Goal: Check status: Check status

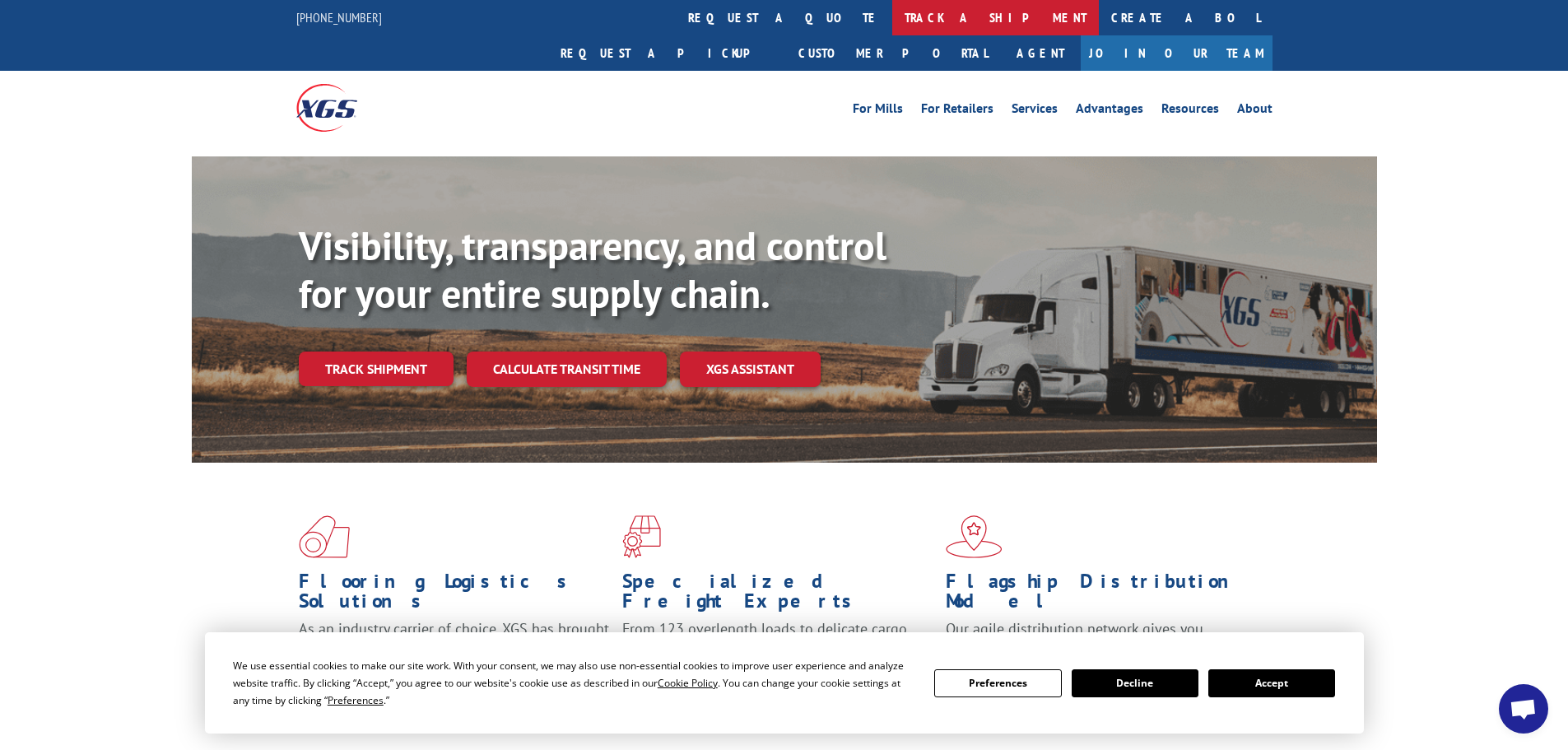
click at [892, 15] on link "track a shipment" at bounding box center [996, 18] width 207 height 35
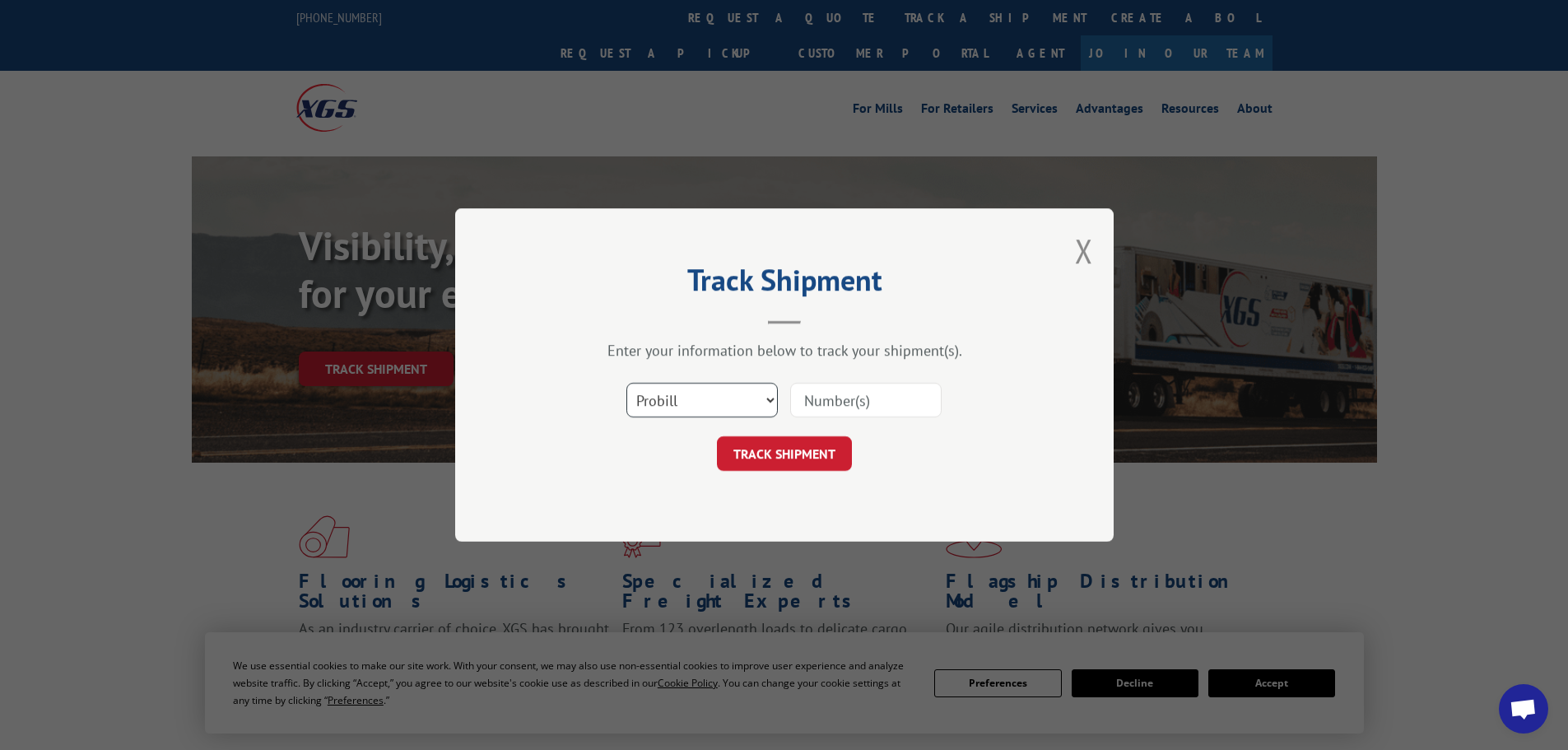
click at [766, 399] on select "Select category... Probill BOL PO" at bounding box center [701, 399] width 151 height 34
select select "bol"
click at [626, 383] on select "Select category... Probill BOL PO" at bounding box center [701, 399] width 151 height 34
click at [822, 401] on input at bounding box center [866, 399] width 151 height 34
type input "17520505"
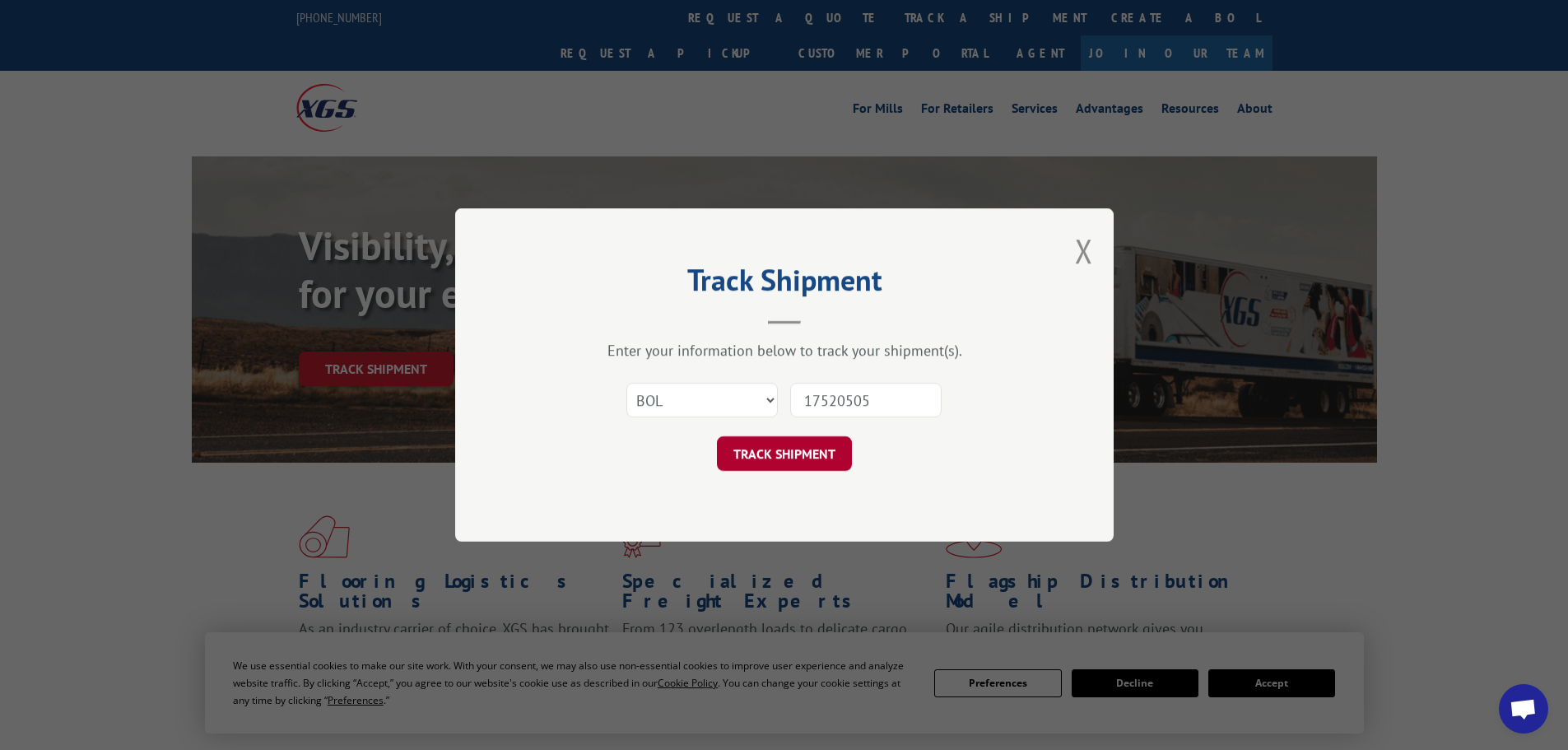
click at [795, 450] on button "TRACK SHIPMENT" at bounding box center [784, 453] width 135 height 34
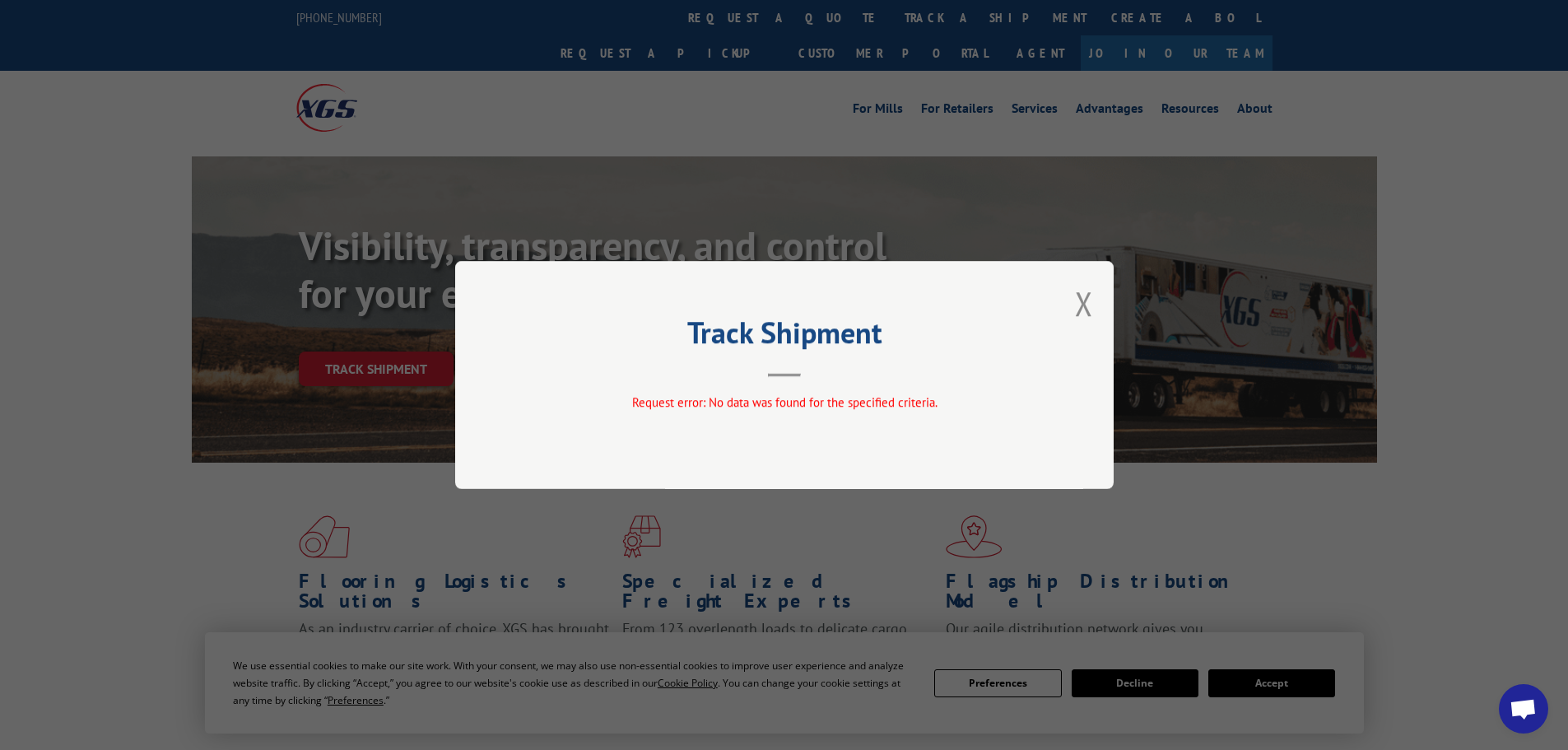
click at [1095, 302] on div "Track Shipment Request error: No data was found for the specified criteria." at bounding box center [784, 375] width 658 height 228
click at [1089, 300] on button "Close modal" at bounding box center [1084, 303] width 19 height 43
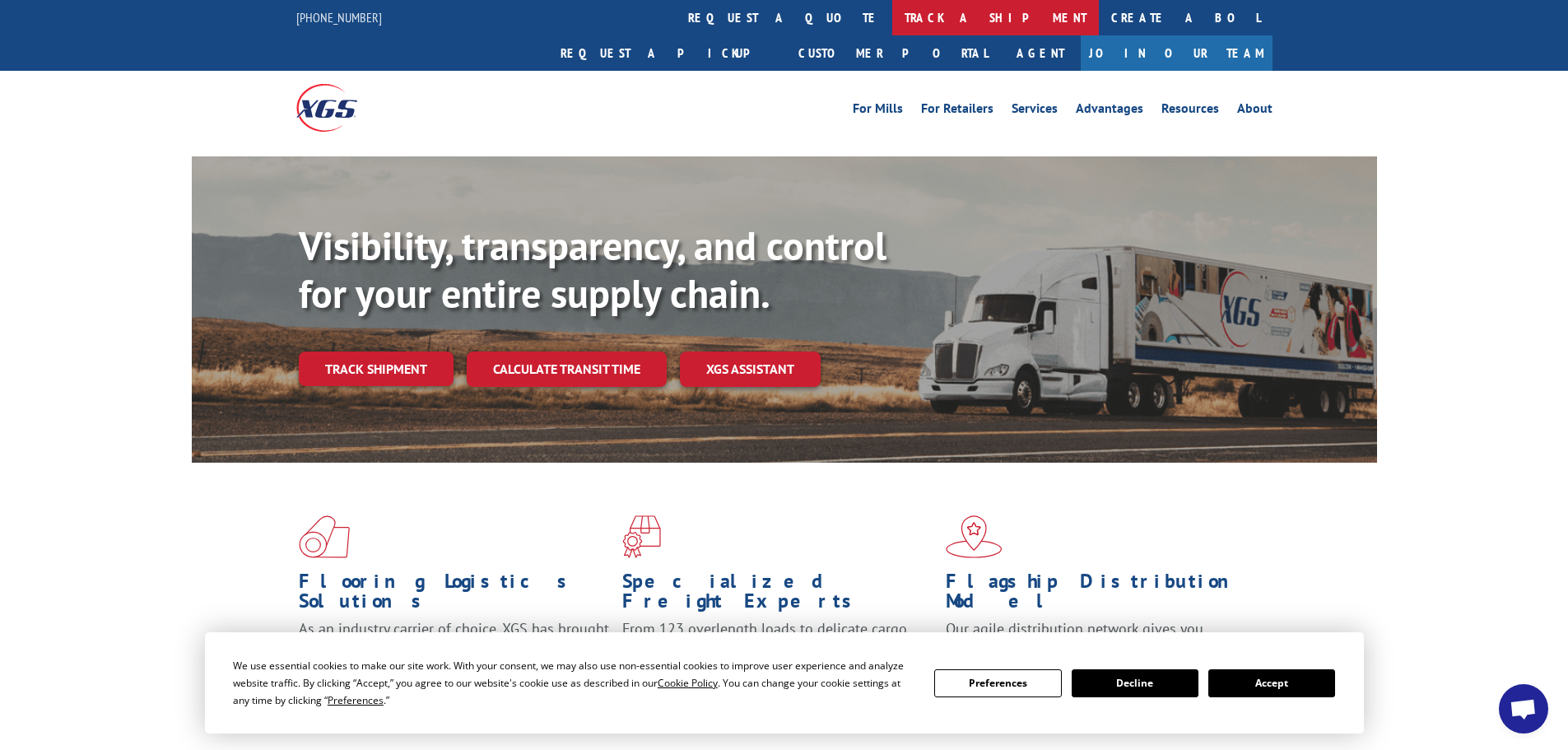
click at [892, 5] on link "track a shipment" at bounding box center [996, 18] width 207 height 35
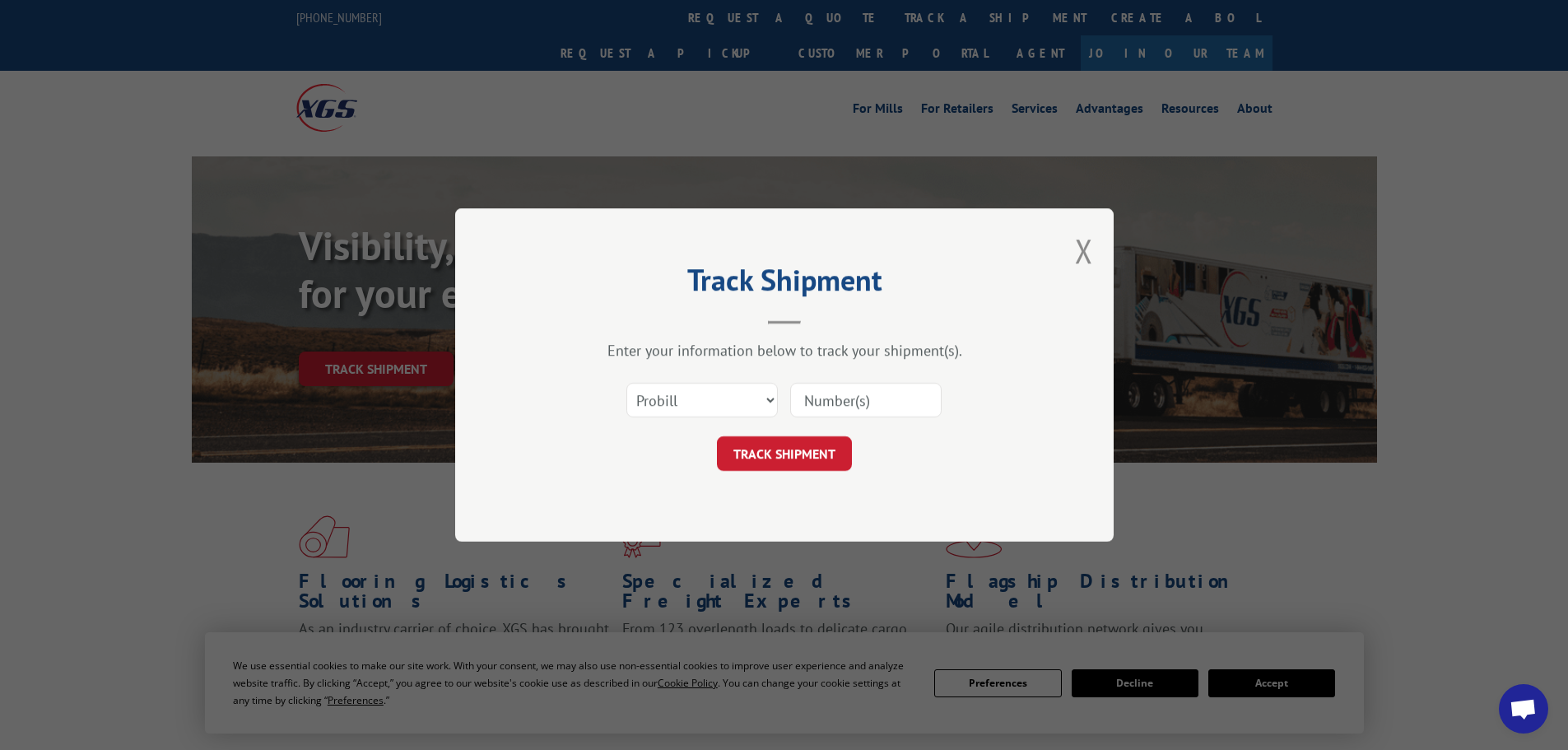
click at [853, 404] on input at bounding box center [866, 399] width 151 height 34
type input "17520505"
click at [757, 446] on button "TRACK SHIPMENT" at bounding box center [784, 453] width 135 height 34
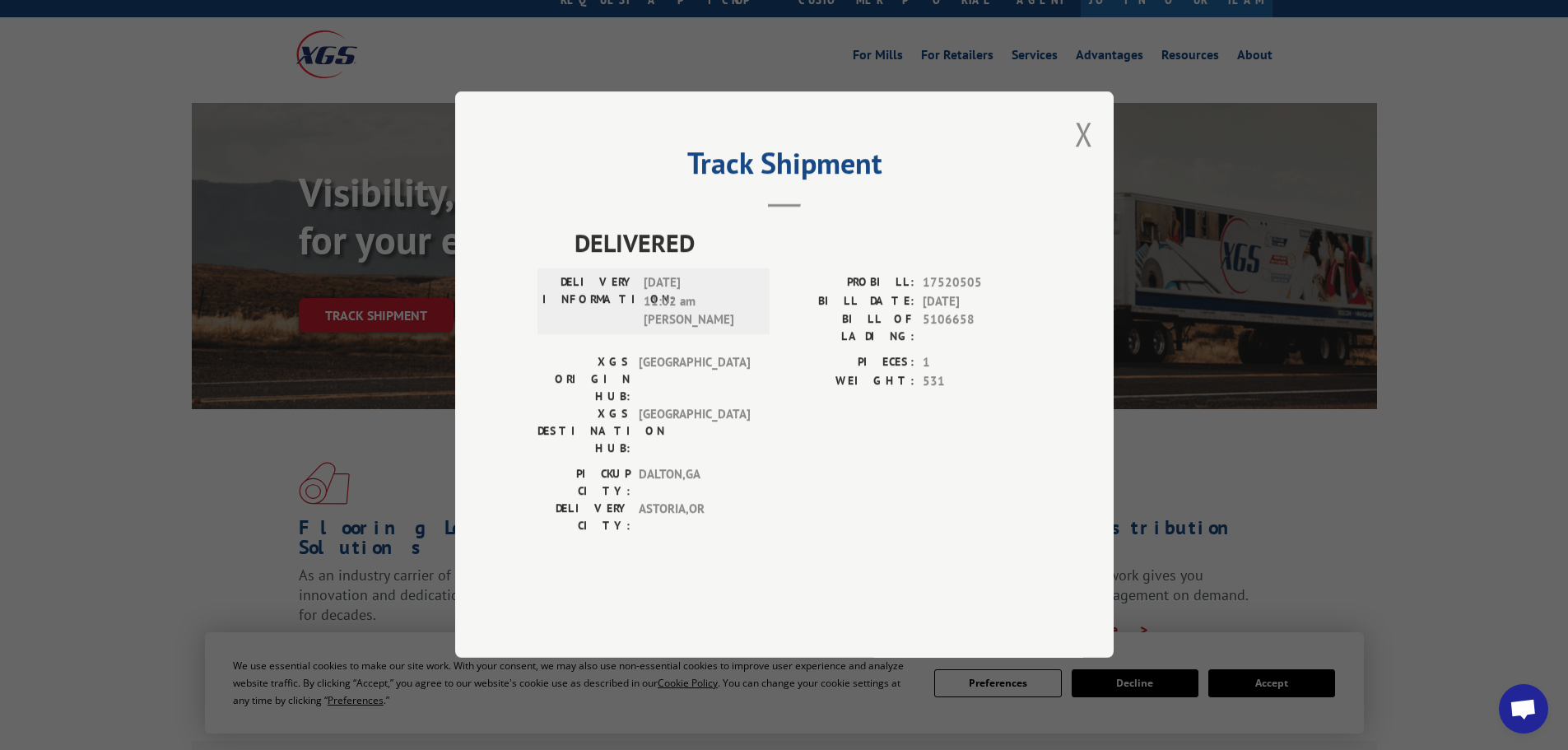
scroll to position [82, 0]
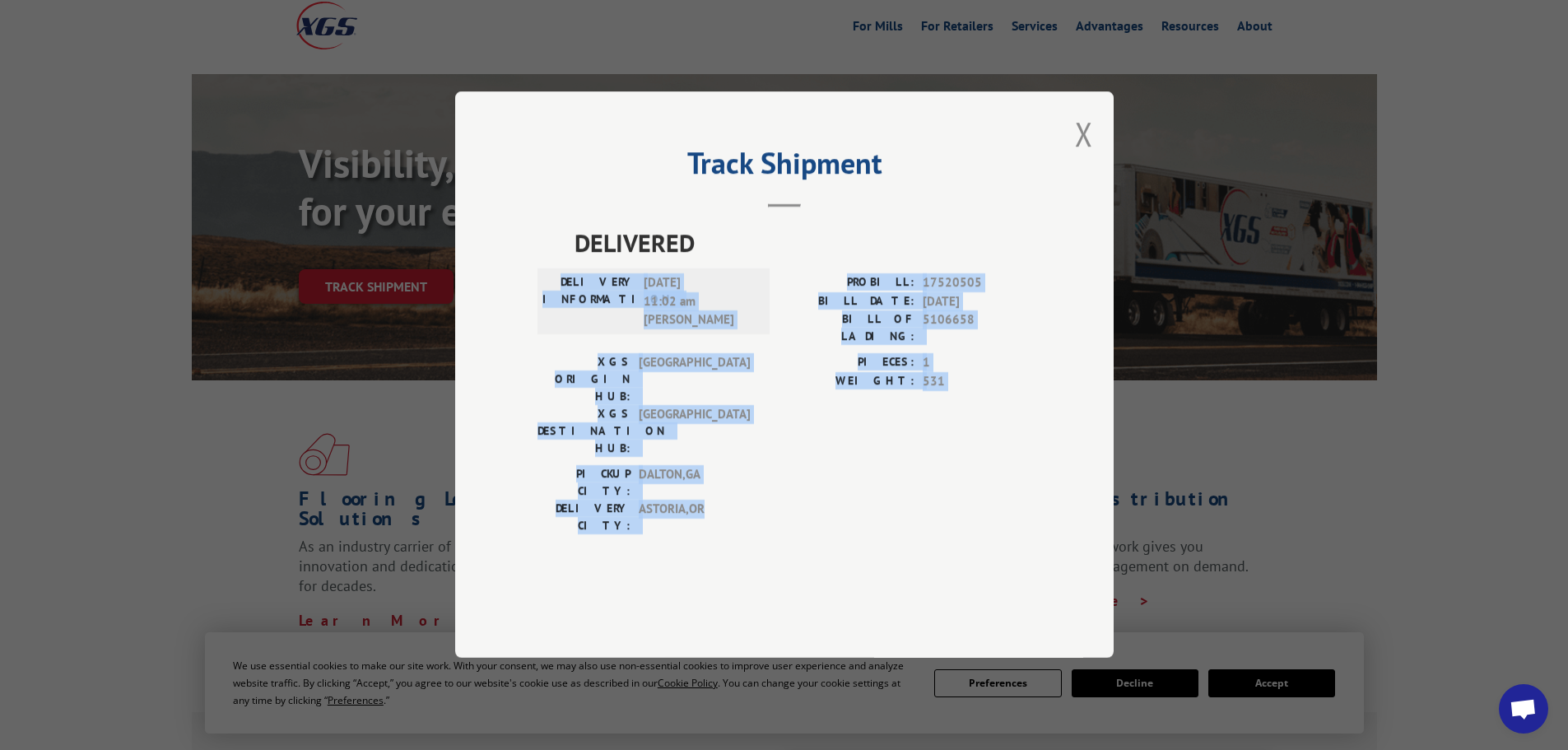
drag, startPoint x: 571, startPoint y: 320, endPoint x: 1011, endPoint y: 485, distance: 469.9
click at [1011, 485] on div "DELIVERED DELIVERY INFORMATION: [DATE] 11:02 am [PERSON_NAME]: 17520505 BILL DA…" at bounding box center [784, 383] width 494 height 319
copy div "DELIVERY INFORMATION: [DATE] 11:02 am [PERSON_NAME]: 17520505 BILL DATE: [DATE]…"
click at [1089, 155] on button "Close modal" at bounding box center [1084, 133] width 19 height 43
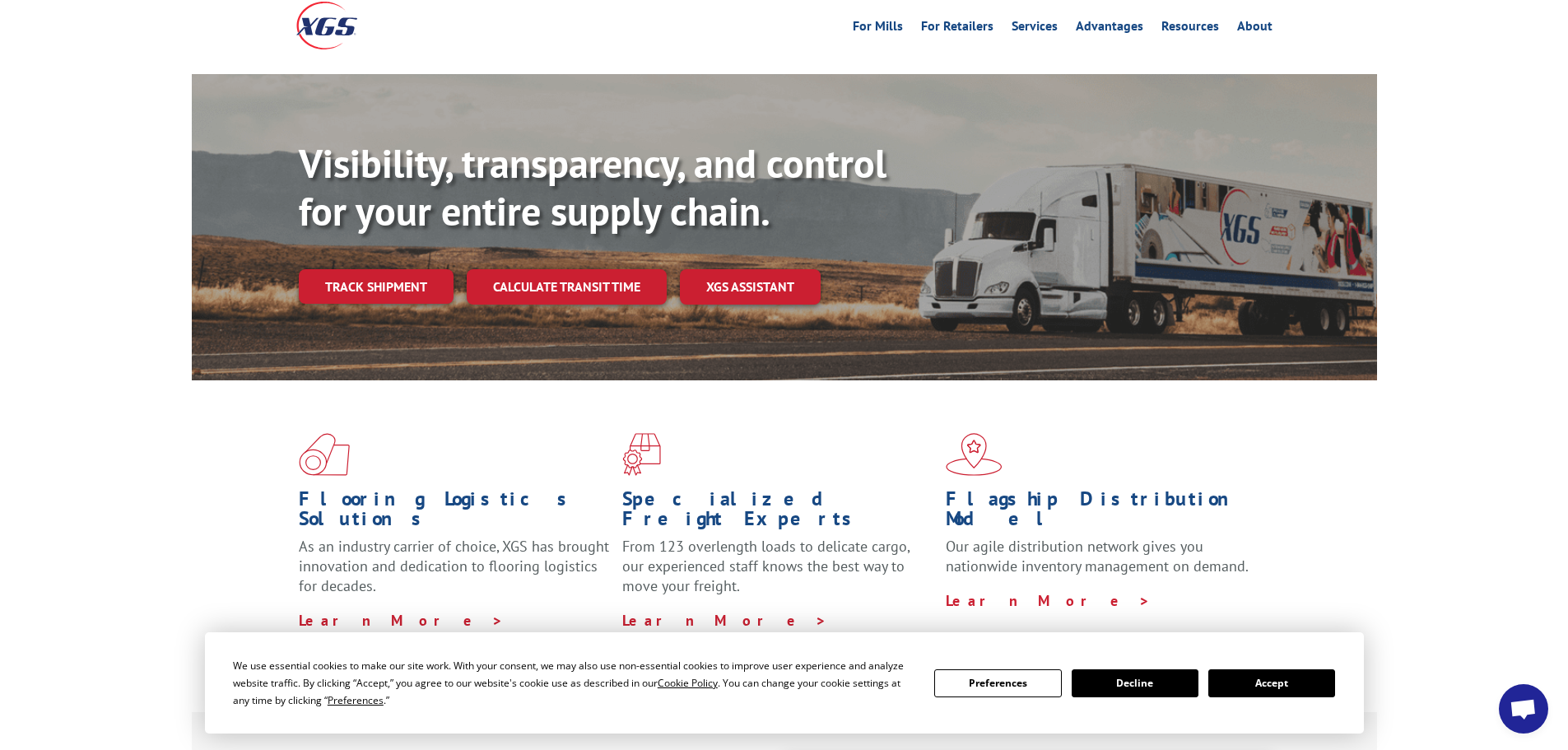
scroll to position [0, 0]
